Goal: Task Accomplishment & Management: Manage account settings

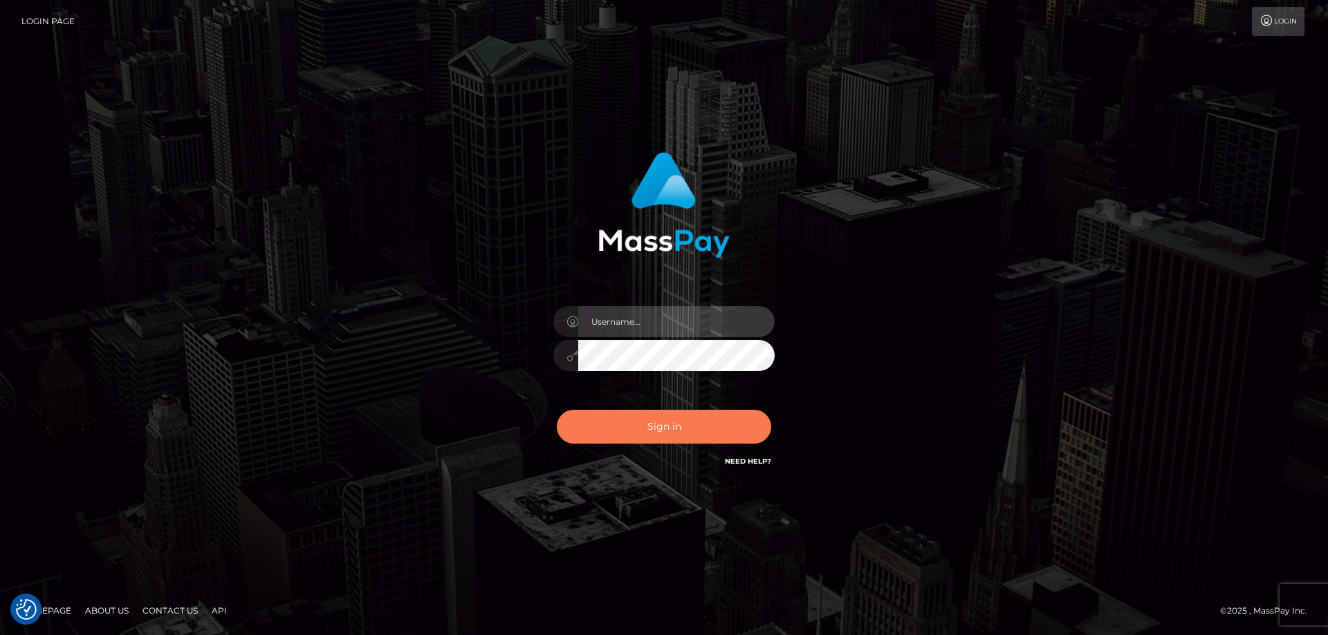
type input "Queen.megabonanza"
click at [732, 428] on button "Sign in" at bounding box center [664, 427] width 214 height 34
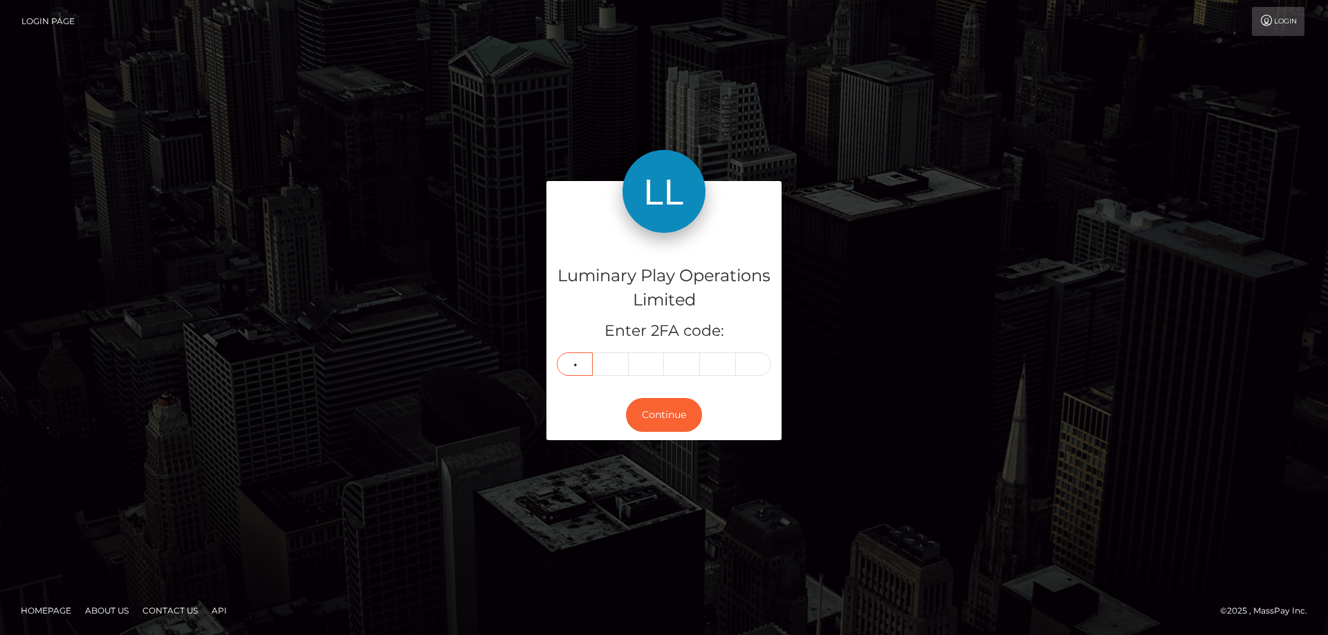
type input "8"
type input "6"
type input "1"
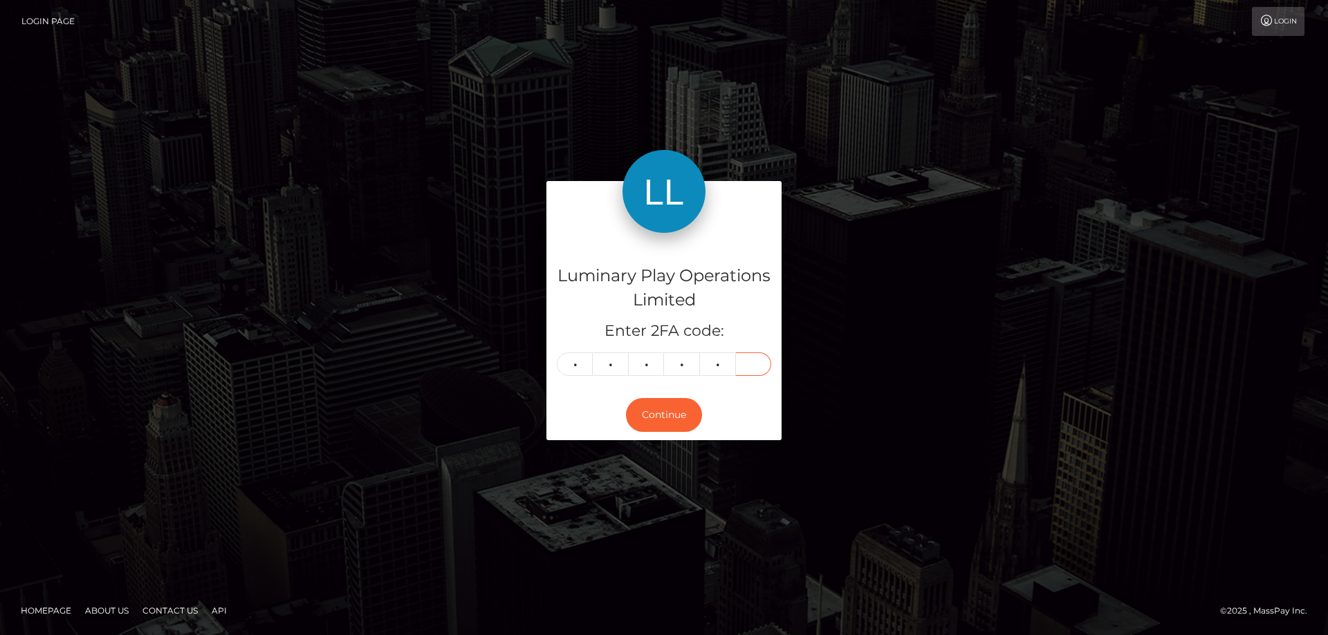
type input "1"
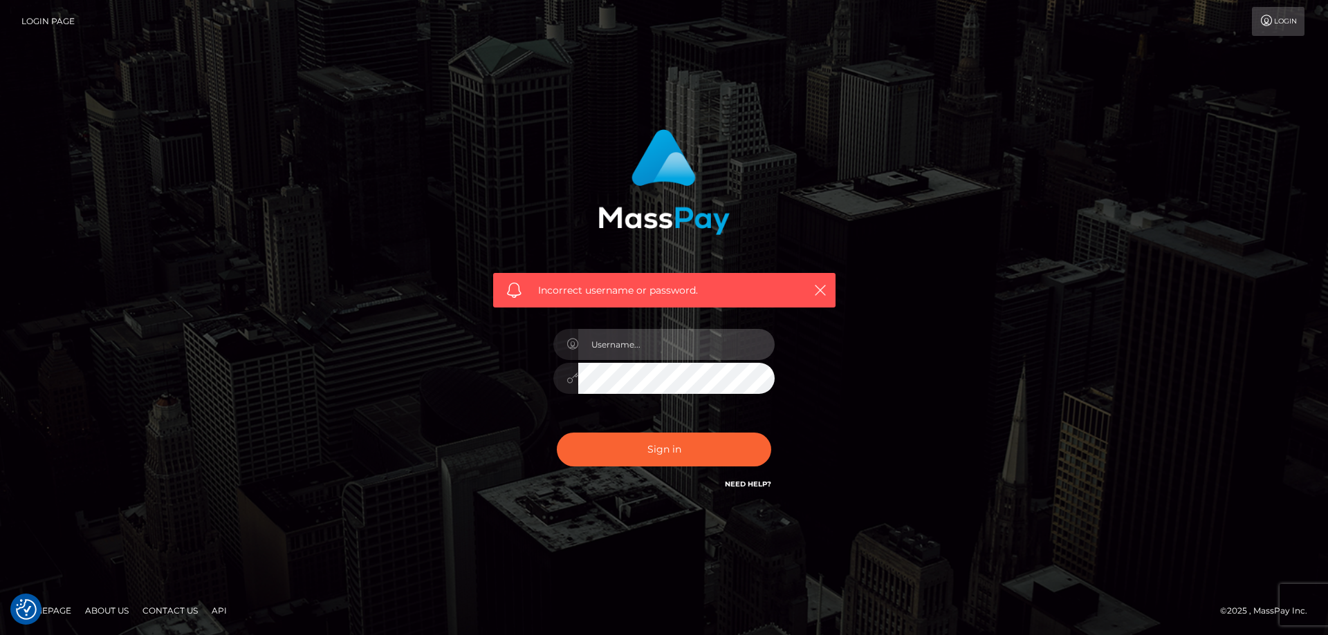
type input "Queen.megabonanza"
click at [711, 429] on div "Sign in Need Help?" at bounding box center [664, 456] width 242 height 62
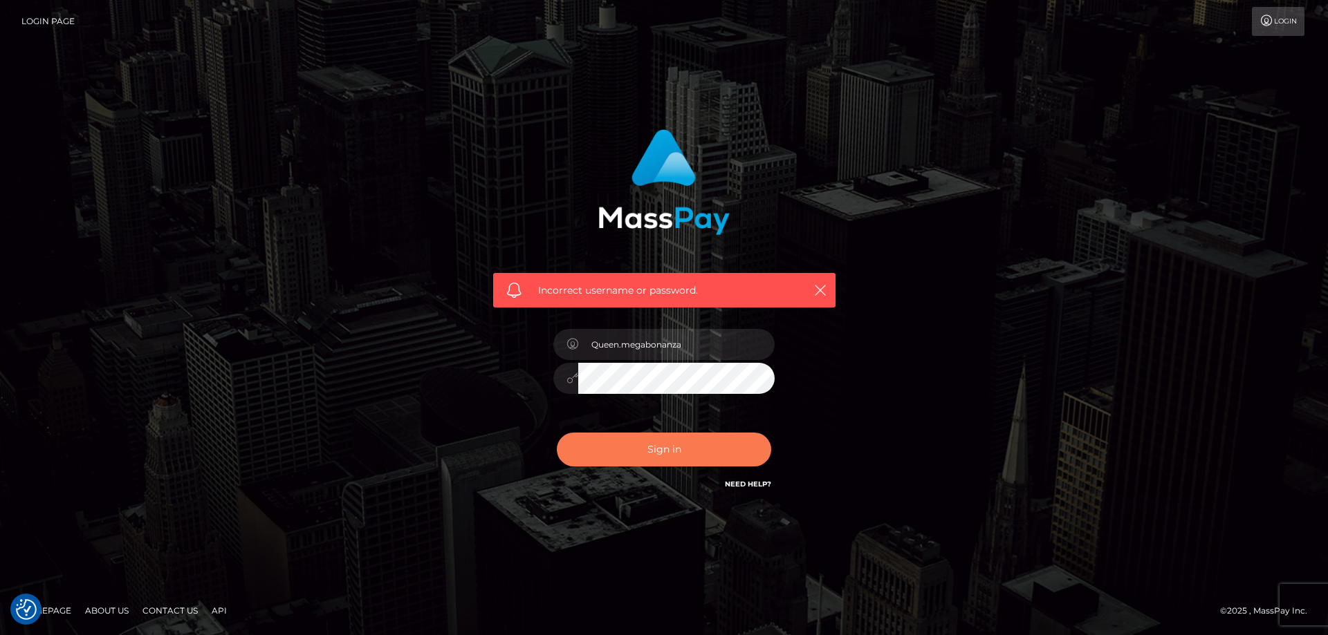
click at [715, 450] on button "Sign in" at bounding box center [664, 450] width 214 height 34
click at [696, 461] on button "Sign in" at bounding box center [664, 450] width 214 height 34
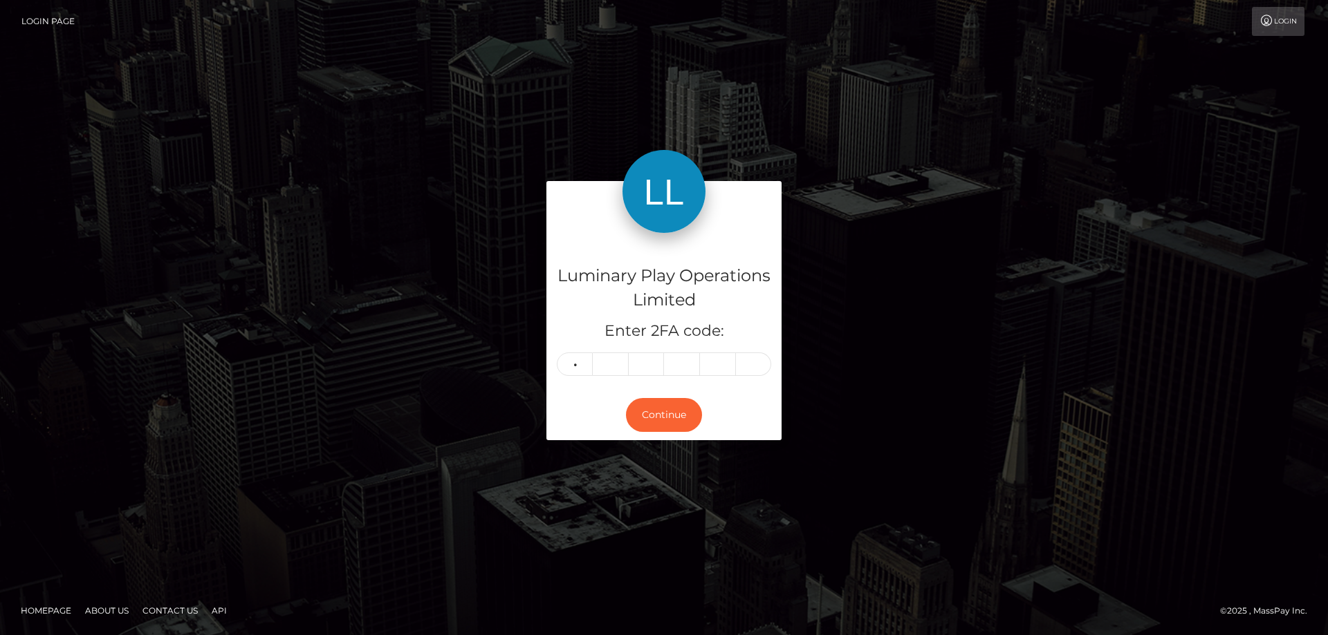
type input "0"
type input "5"
type input "0"
type input "4"
type input "6"
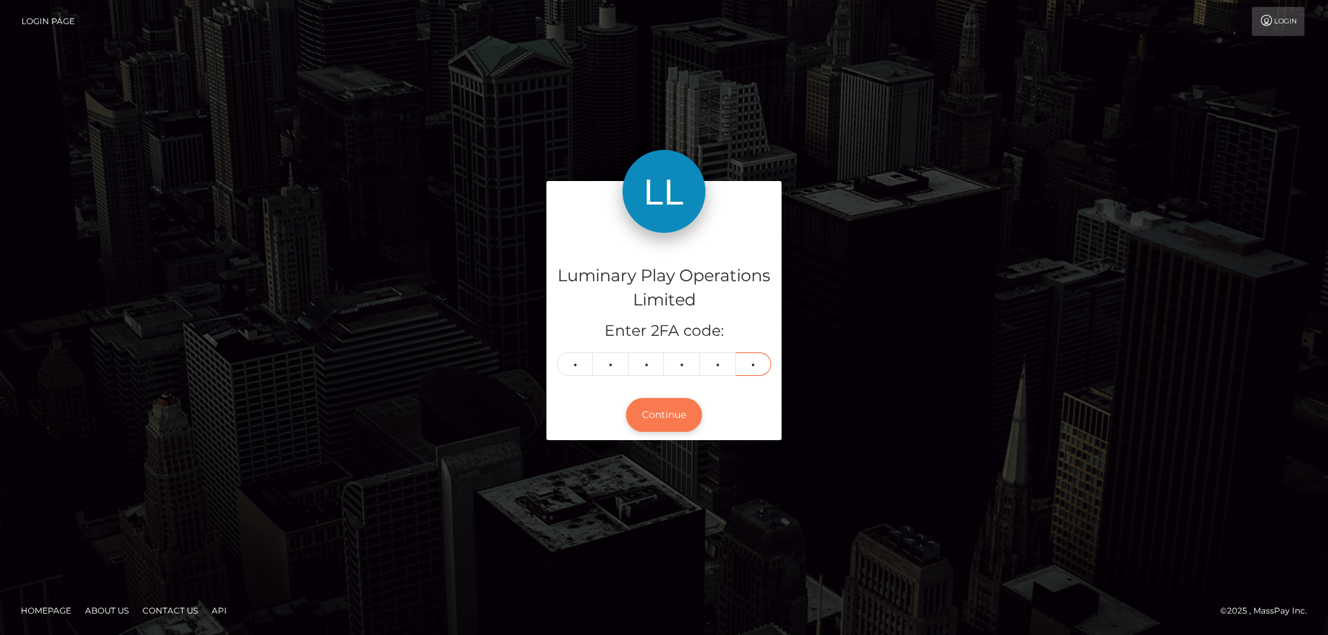
type input "1"
click at [650, 423] on button "Continue" at bounding box center [664, 415] width 76 height 34
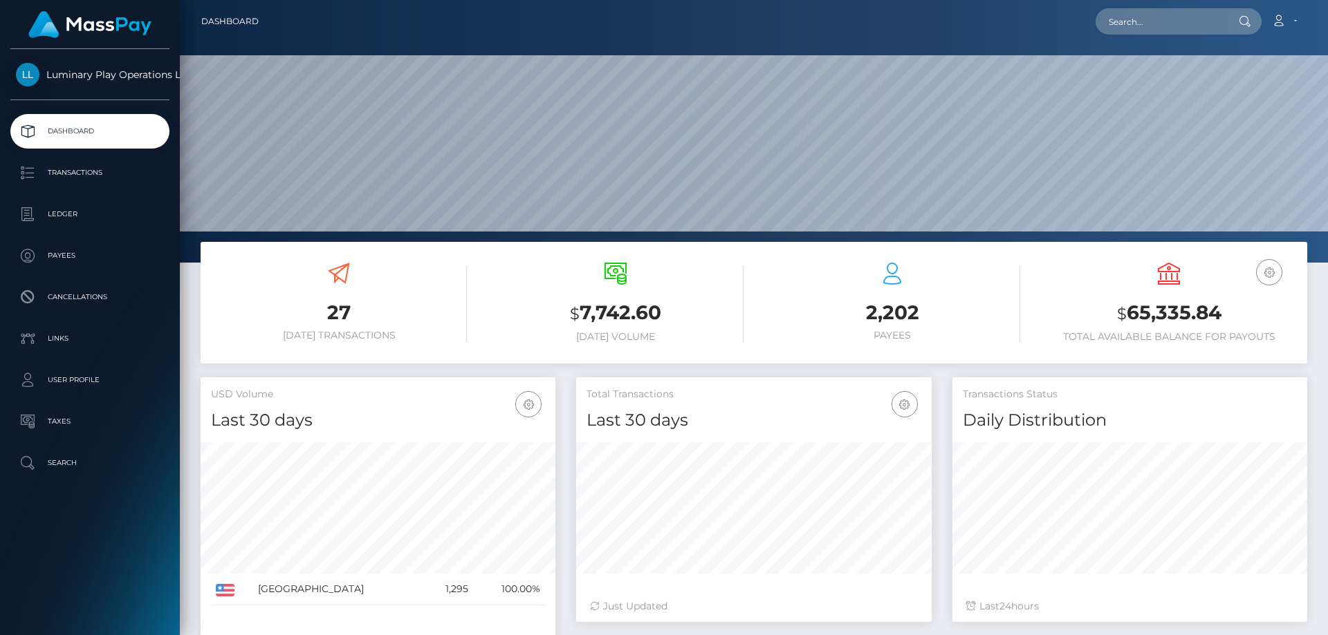
scroll to position [245, 355]
drag, startPoint x: 1238, startPoint y: 308, endPoint x: 1126, endPoint y: 322, distance: 113.0
click at [1126, 322] on h3 "$ 65,335.84" at bounding box center [1169, 313] width 256 height 28
copy h3 "65,335.84"
